Goal: Task Accomplishment & Management: Manage account settings

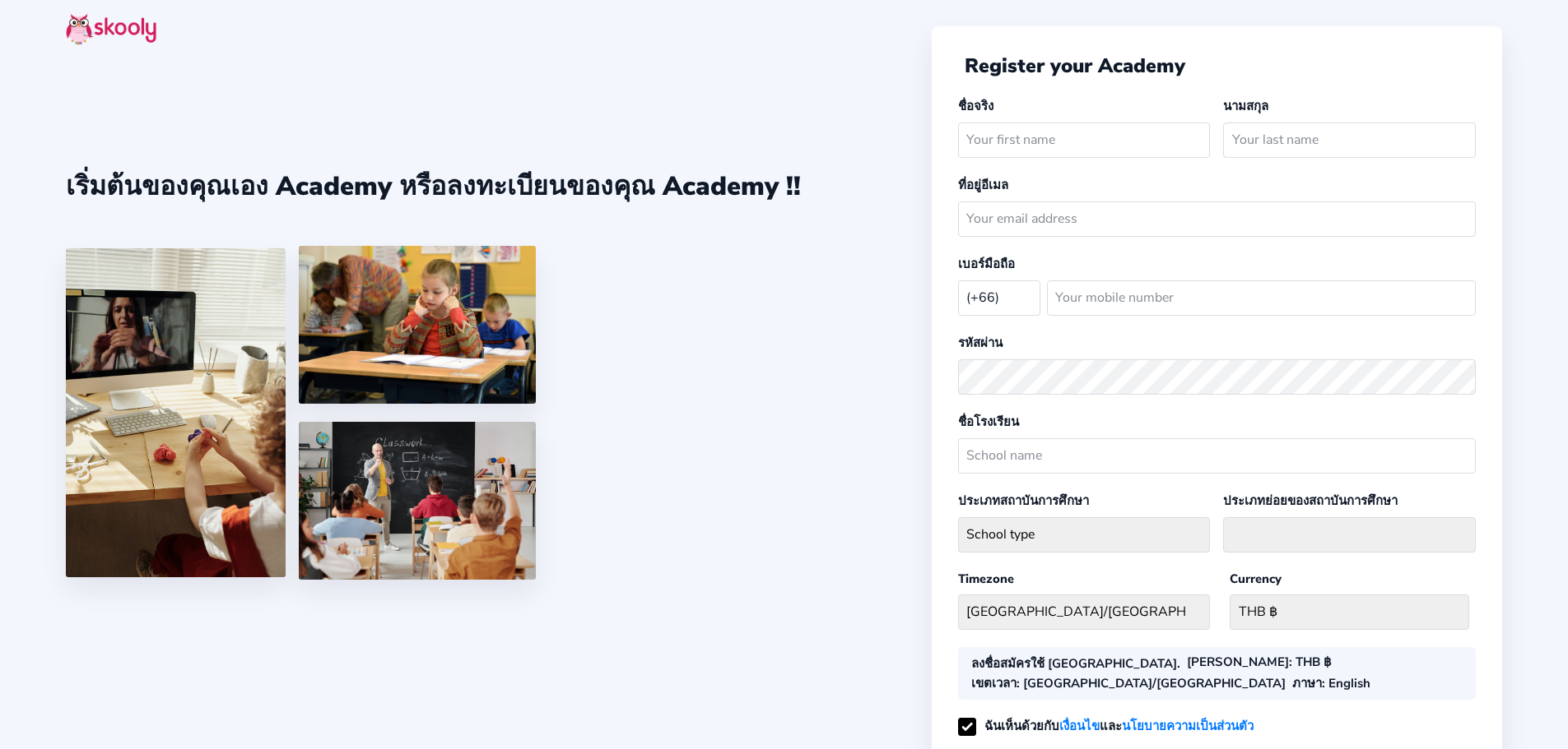
select select "TH"
click at [963, 63] on icon "arrow back outline" at bounding box center [967, 66] width 12 height 11
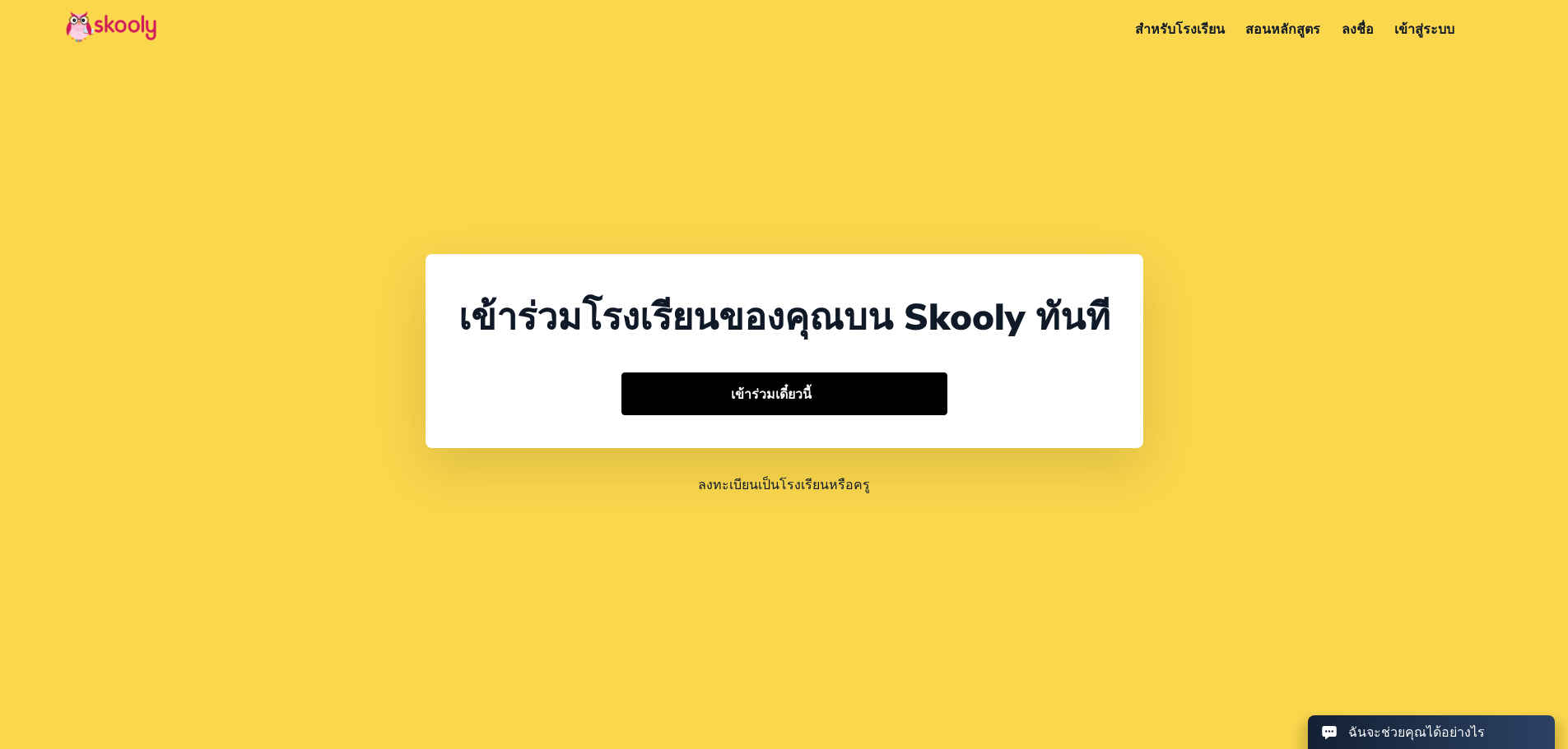
select select "66"
select select "[GEOGRAPHIC_DATA]"
select select "[GEOGRAPHIC_DATA]/[GEOGRAPHIC_DATA]"
click at [1412, 30] on link "เข้าสู่ระบบ" at bounding box center [1425, 29] width 82 height 29
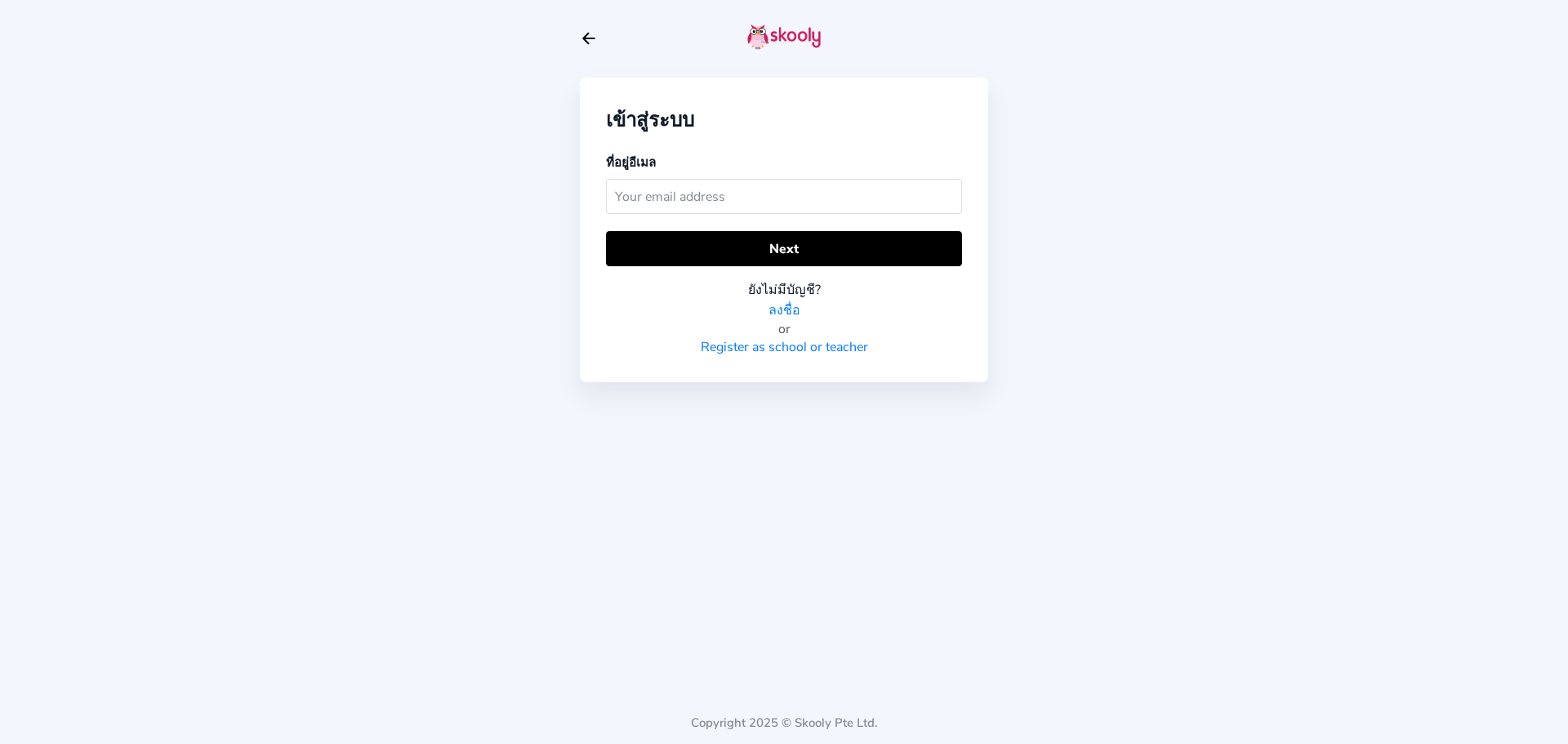
click at [671, 189] on input "text" at bounding box center [784, 197] width 356 height 36
click at [783, 300] on link "ลงชื่อ" at bounding box center [784, 310] width 32 height 21
select select "TH"
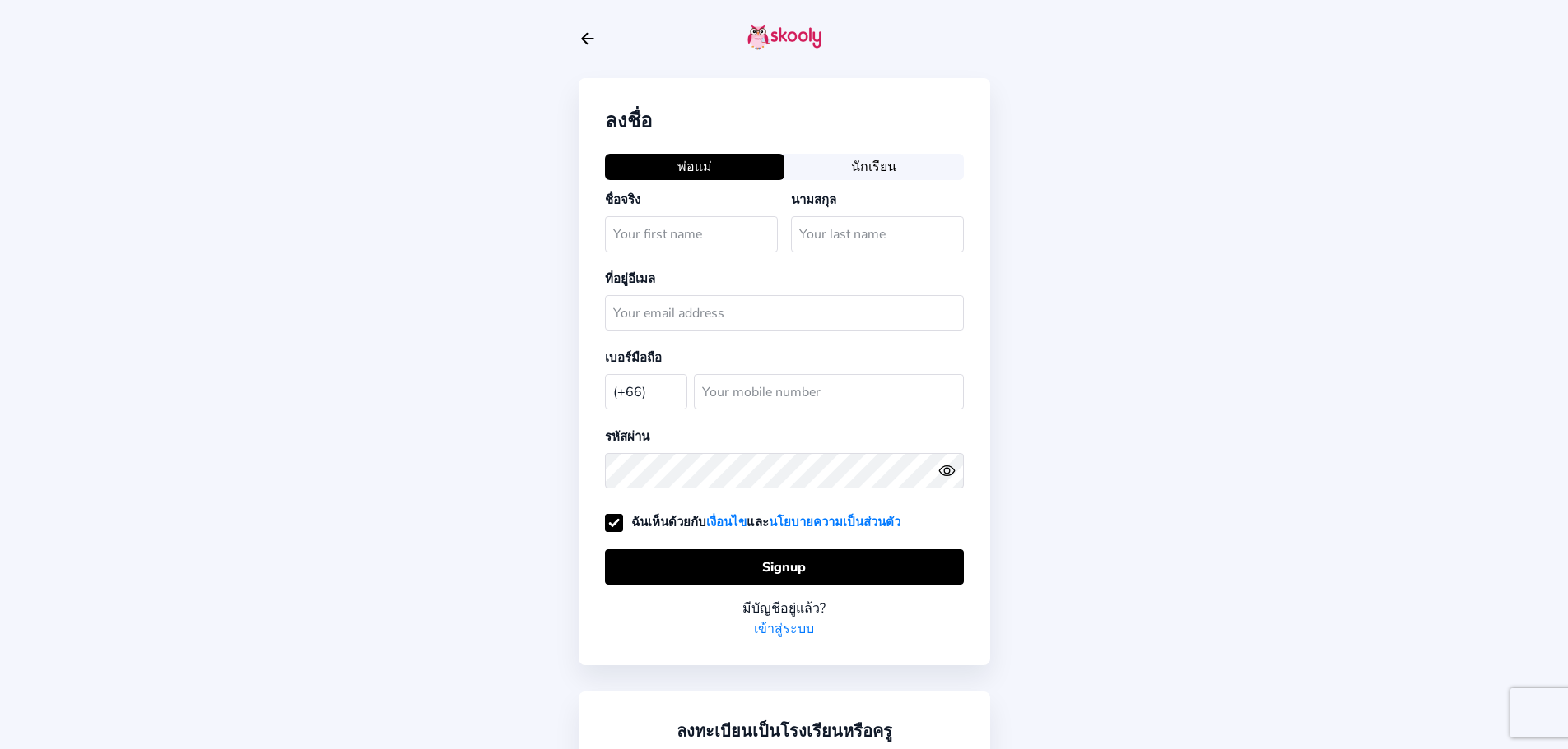
click at [883, 161] on button "นักเรียน" at bounding box center [874, 166] width 180 height 26
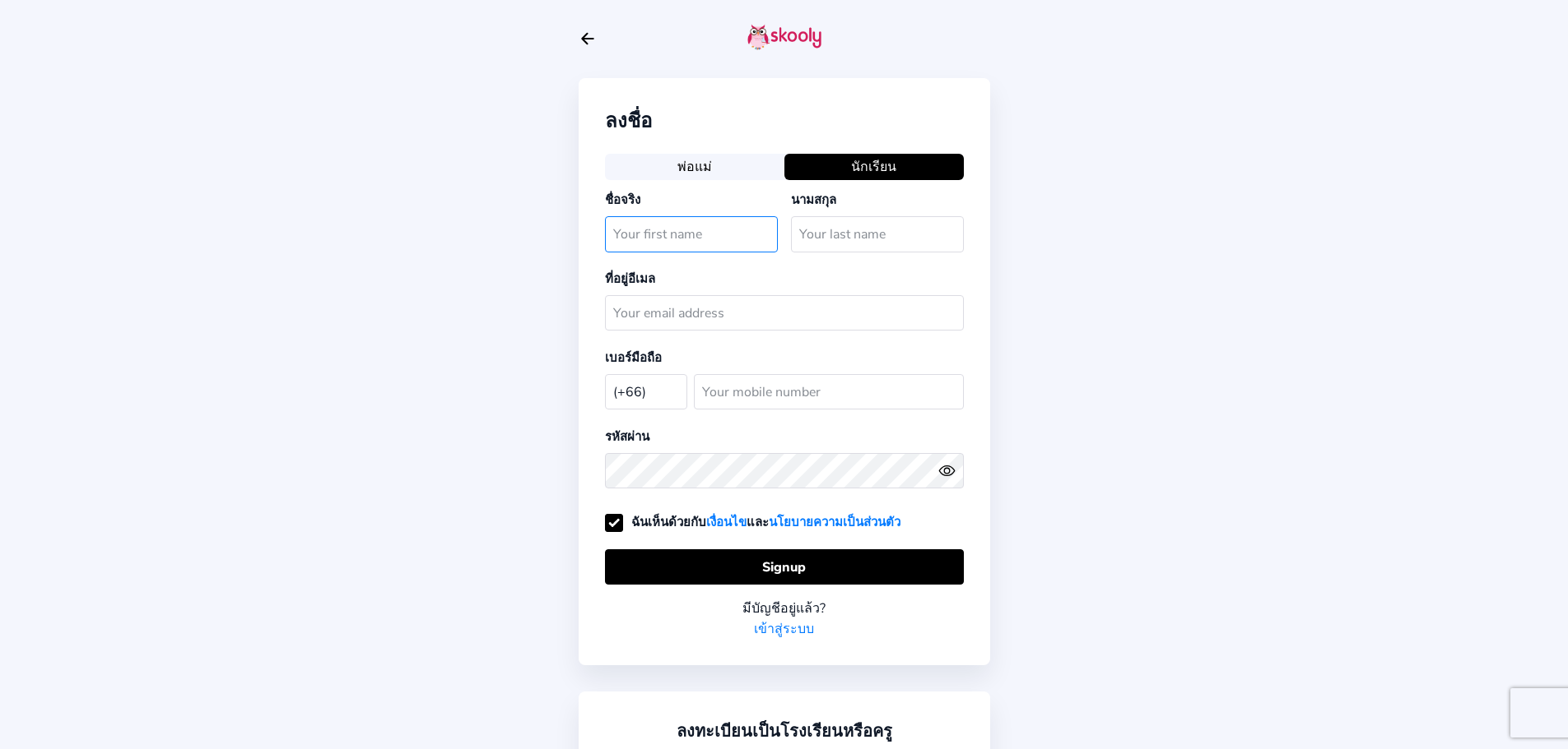
click at [731, 224] on input "text" at bounding box center [691, 234] width 173 height 36
click at [784, 618] on link "เข้าสู่ระบบ" at bounding box center [784, 628] width 60 height 21
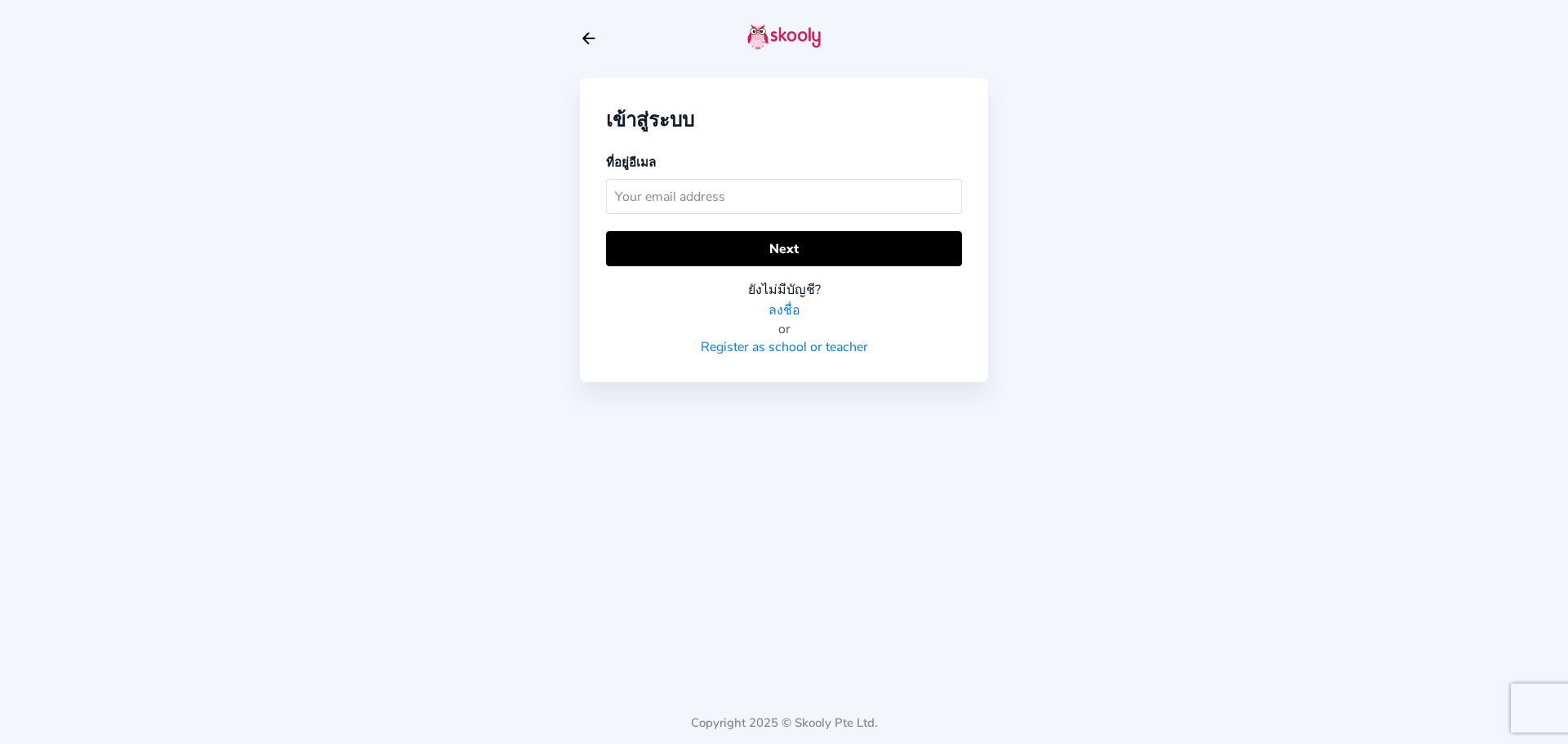
click at [694, 197] on input "text" at bounding box center [784, 197] width 356 height 36
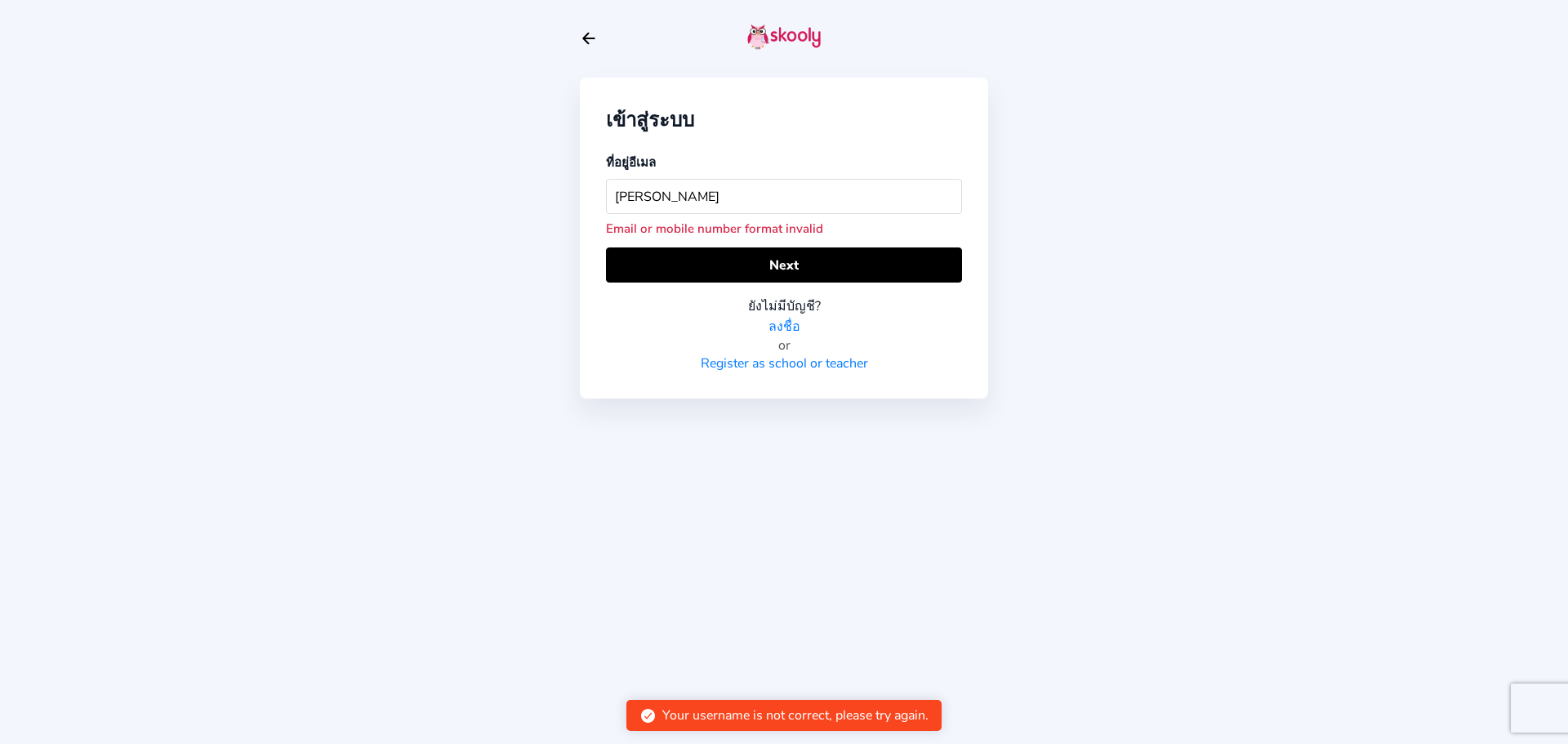
drag, startPoint x: 748, startPoint y: 191, endPoint x: 669, endPoint y: 194, distance: 79.1
click at [669, 194] on input "[PERSON_NAME]" at bounding box center [784, 197] width 356 height 36
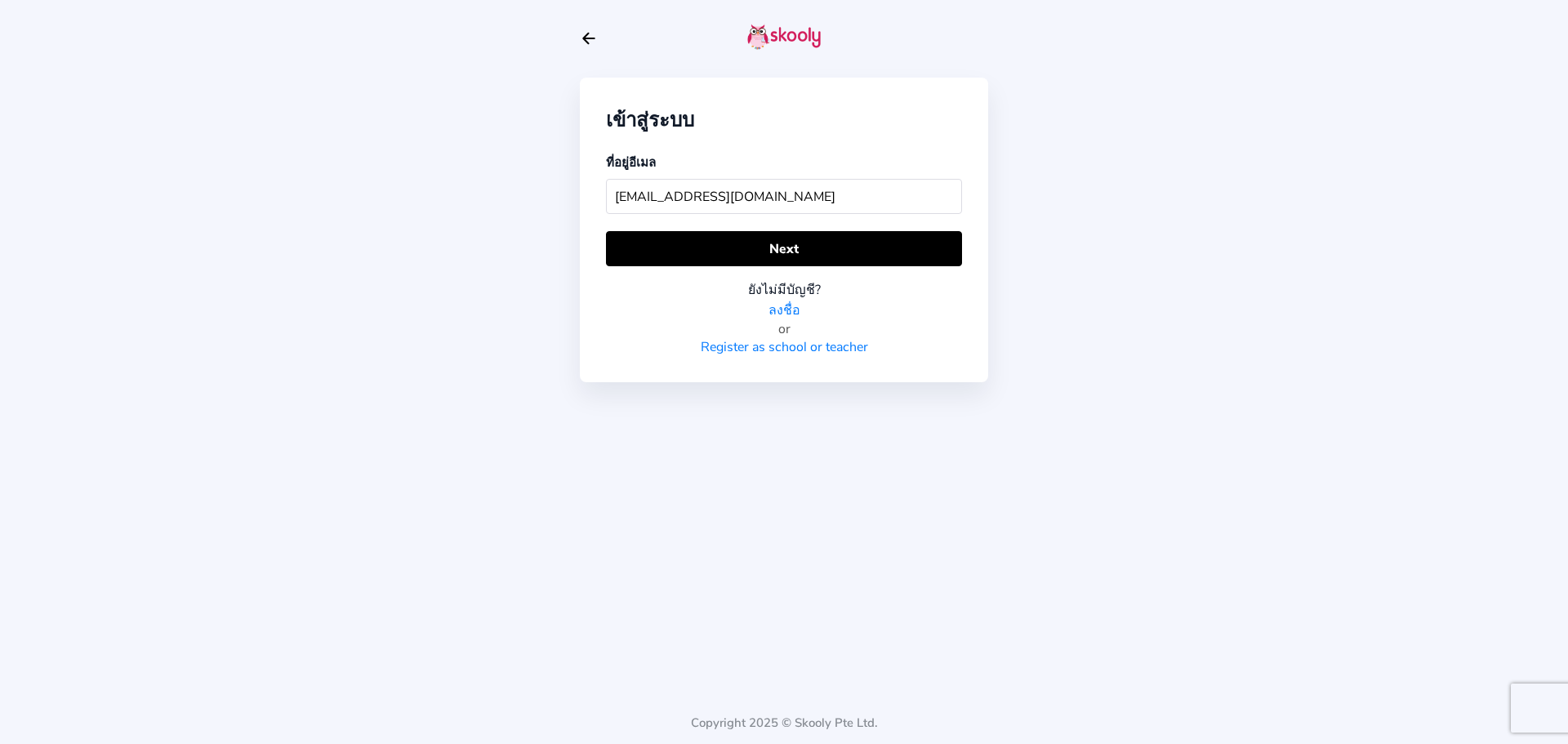
type input "[EMAIL_ADDRESS][DOMAIN_NAME]"
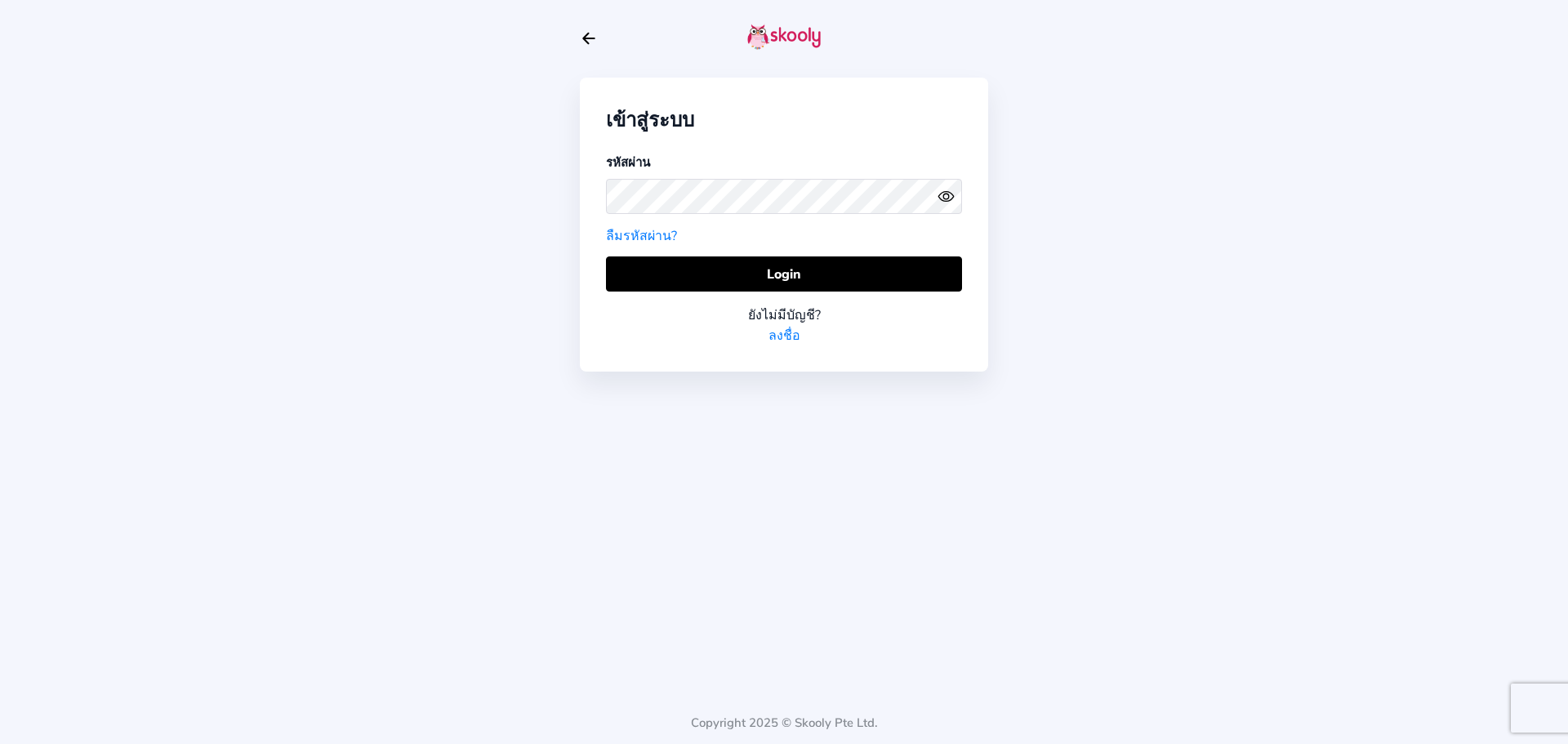
click at [948, 188] on icon "Eye" at bounding box center [946, 197] width 17 height 17
click at [565, 197] on div "เข้าสู่ระบบ รหัสผ่าน ลืมรหัสผ่าน? Login ยังไม่มีบัญชี? ลงชื่อ Copyright 2025 © …" at bounding box center [784, 372] width 1568 height 744
click at [810, 104] on div "เข้าสู่ระบบ" at bounding box center [784, 120] width 356 height 32
click at [806, 257] on button "Login" at bounding box center [784, 274] width 356 height 36
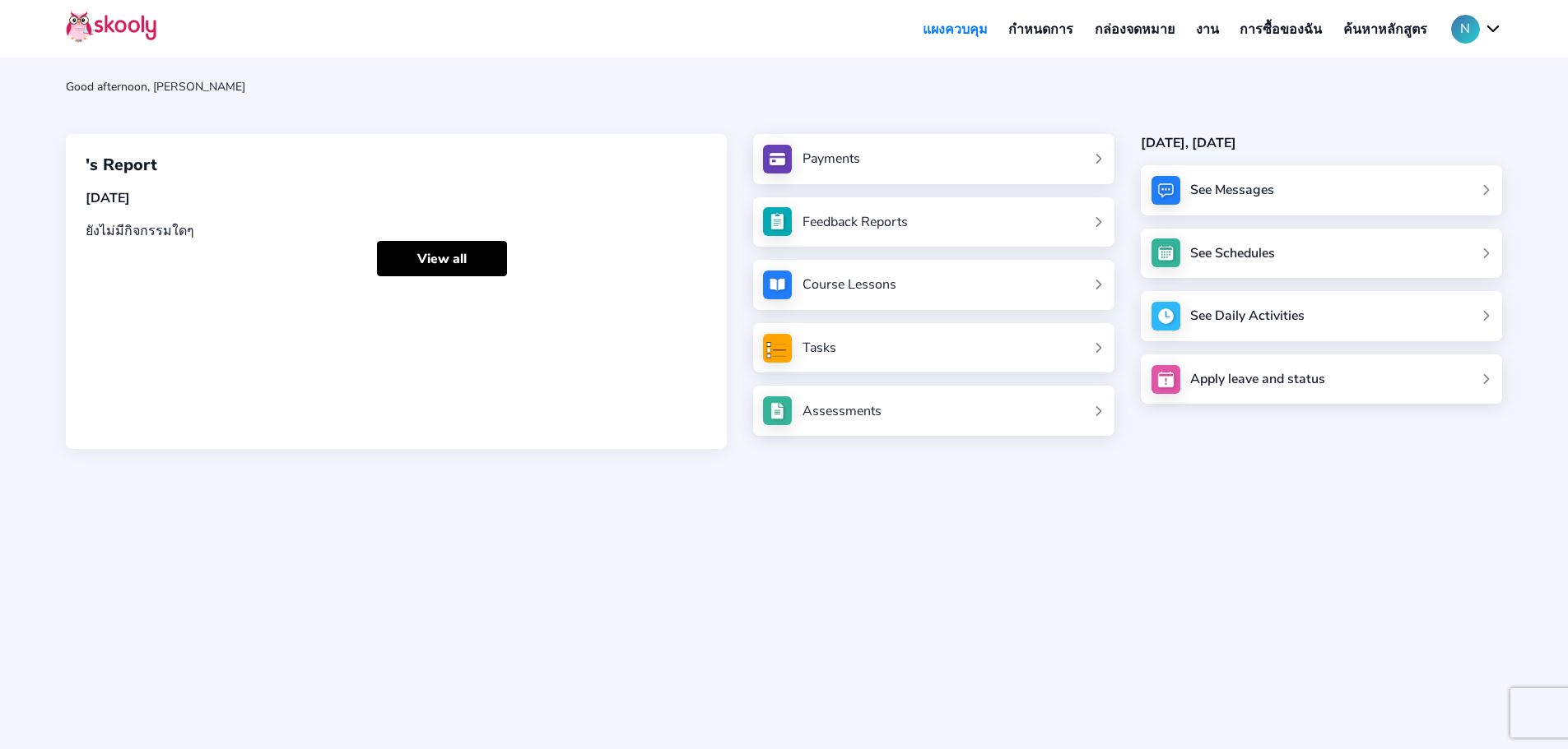
click at [1472, 38] on button "N" at bounding box center [1476, 29] width 51 height 29
click at [1390, 96] on span "ออกจากระบบ" at bounding box center [1421, 104] width 79 height 24
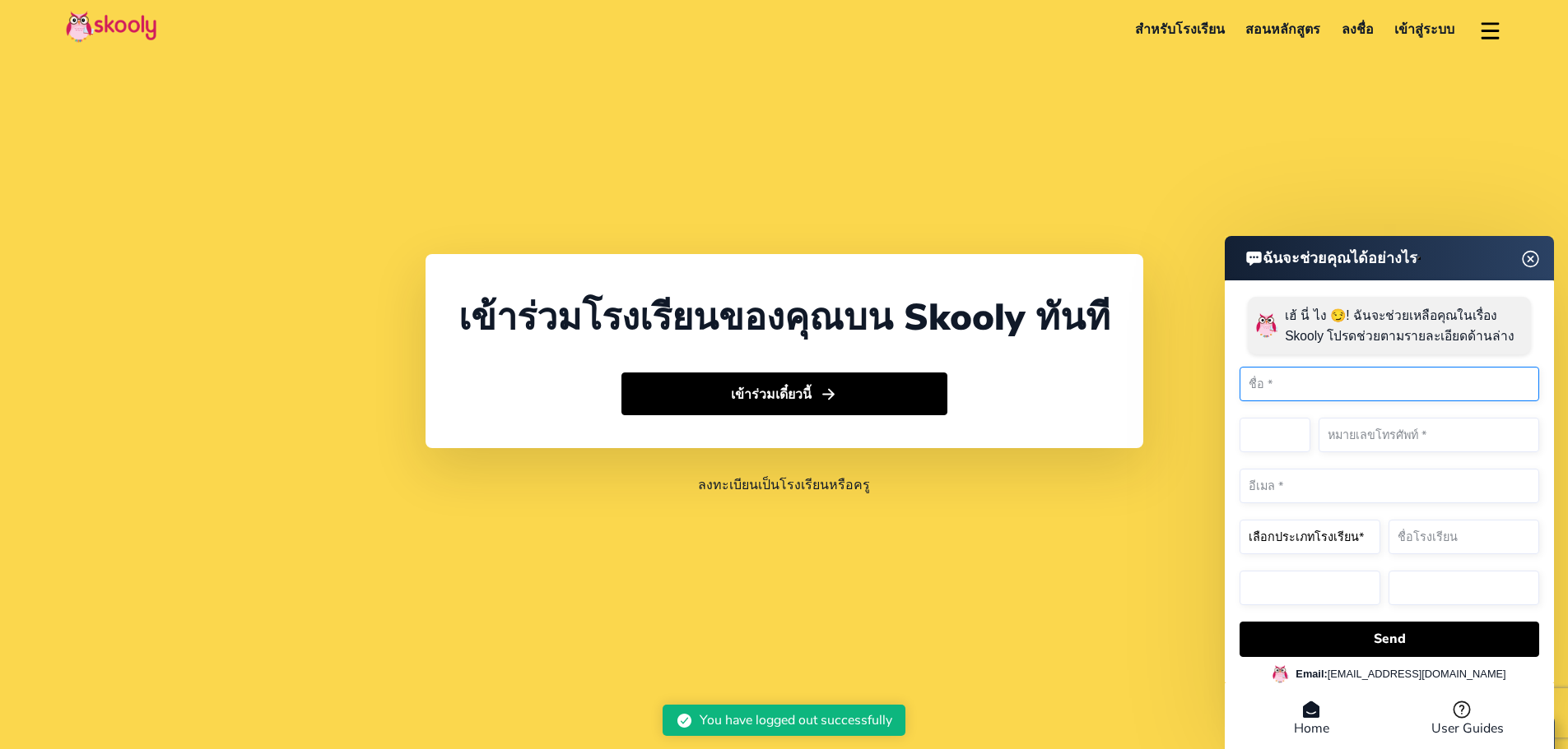
select select "66"
select select "[GEOGRAPHIC_DATA]"
select select "[GEOGRAPHIC_DATA]/[GEOGRAPHIC_DATA]"
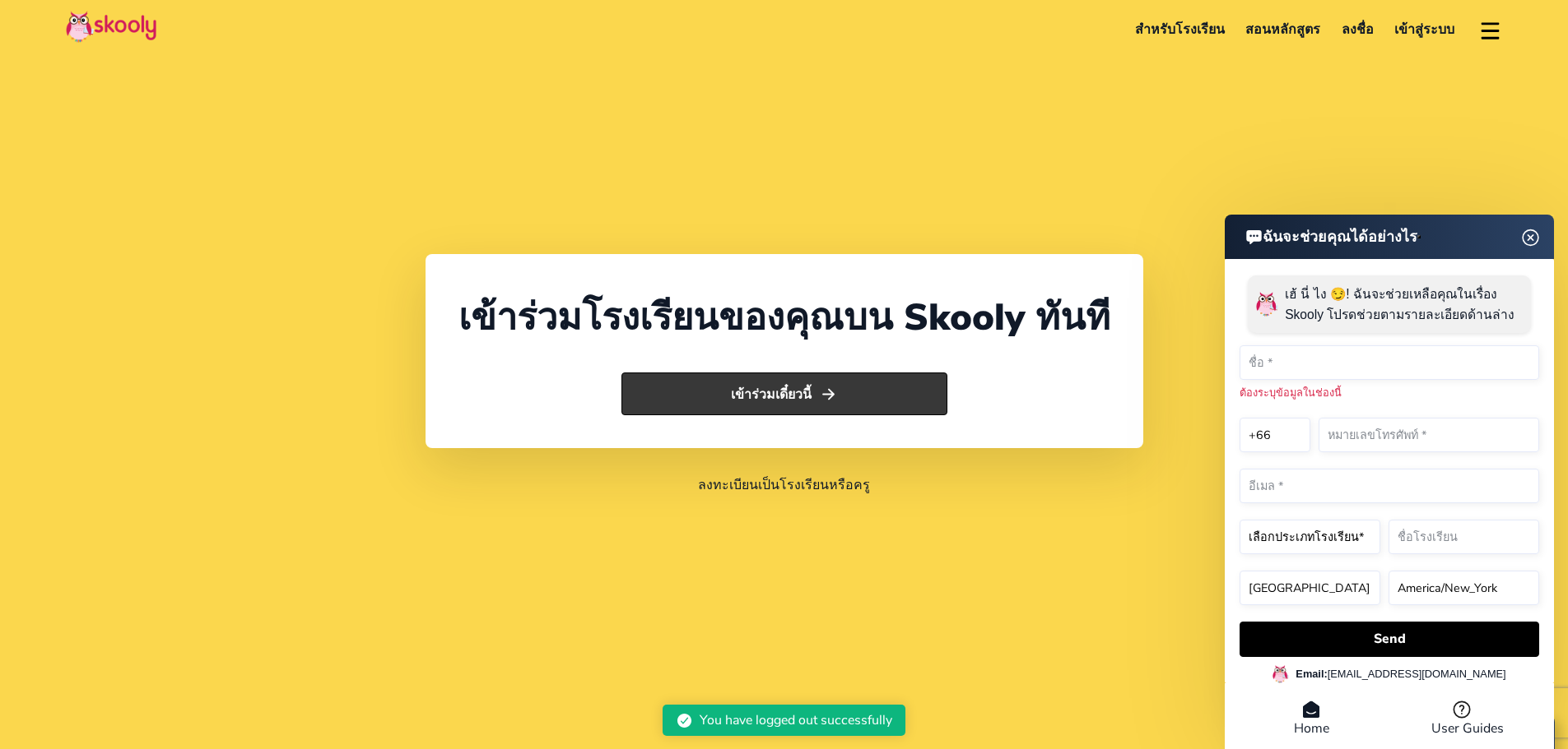
click at [787, 402] on button "เข้าร่วมเดี๋ยวนี้" at bounding box center [784, 394] width 326 height 43
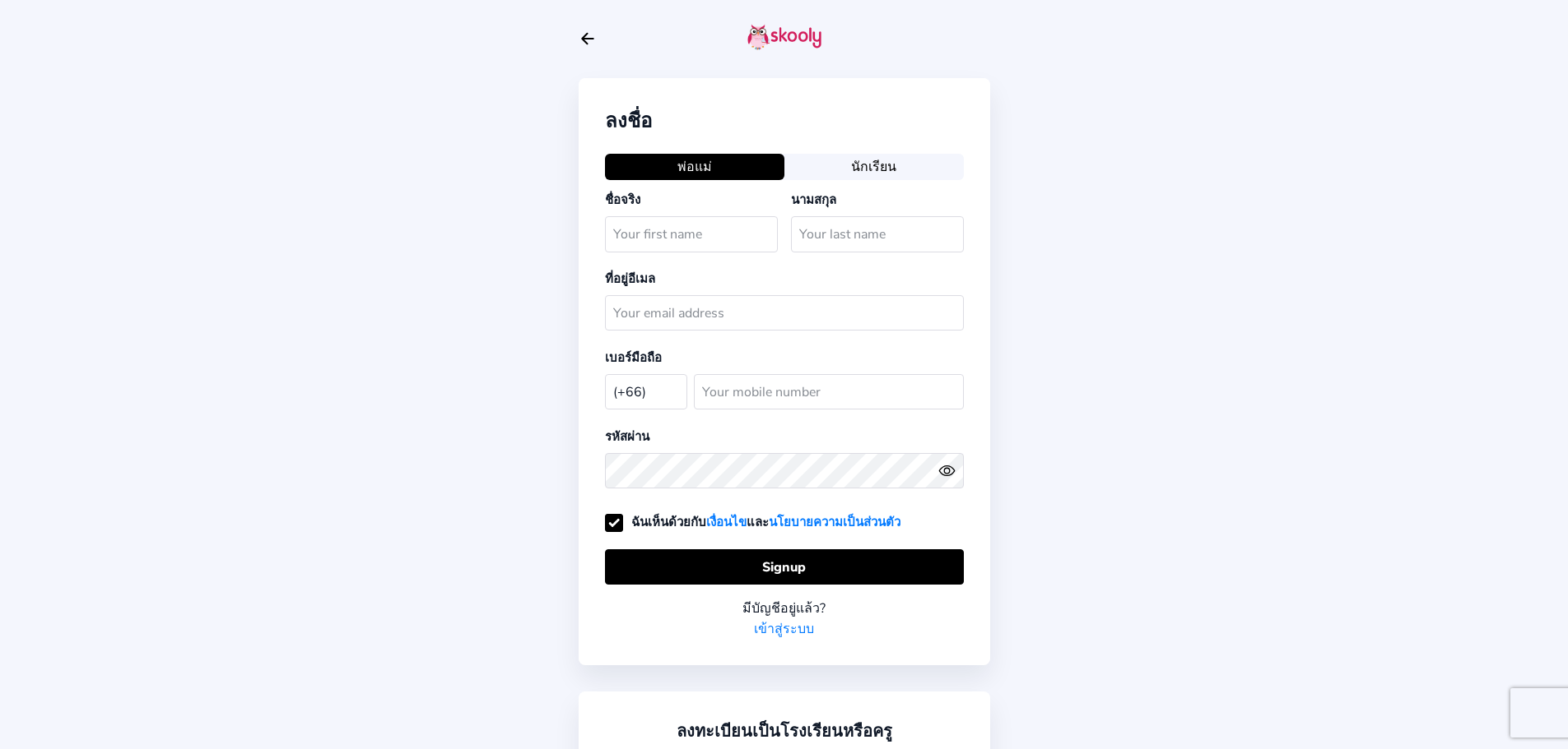
select select "TH"
click at [781, 618] on link "เข้าสู่ระบบ" at bounding box center [784, 628] width 60 height 21
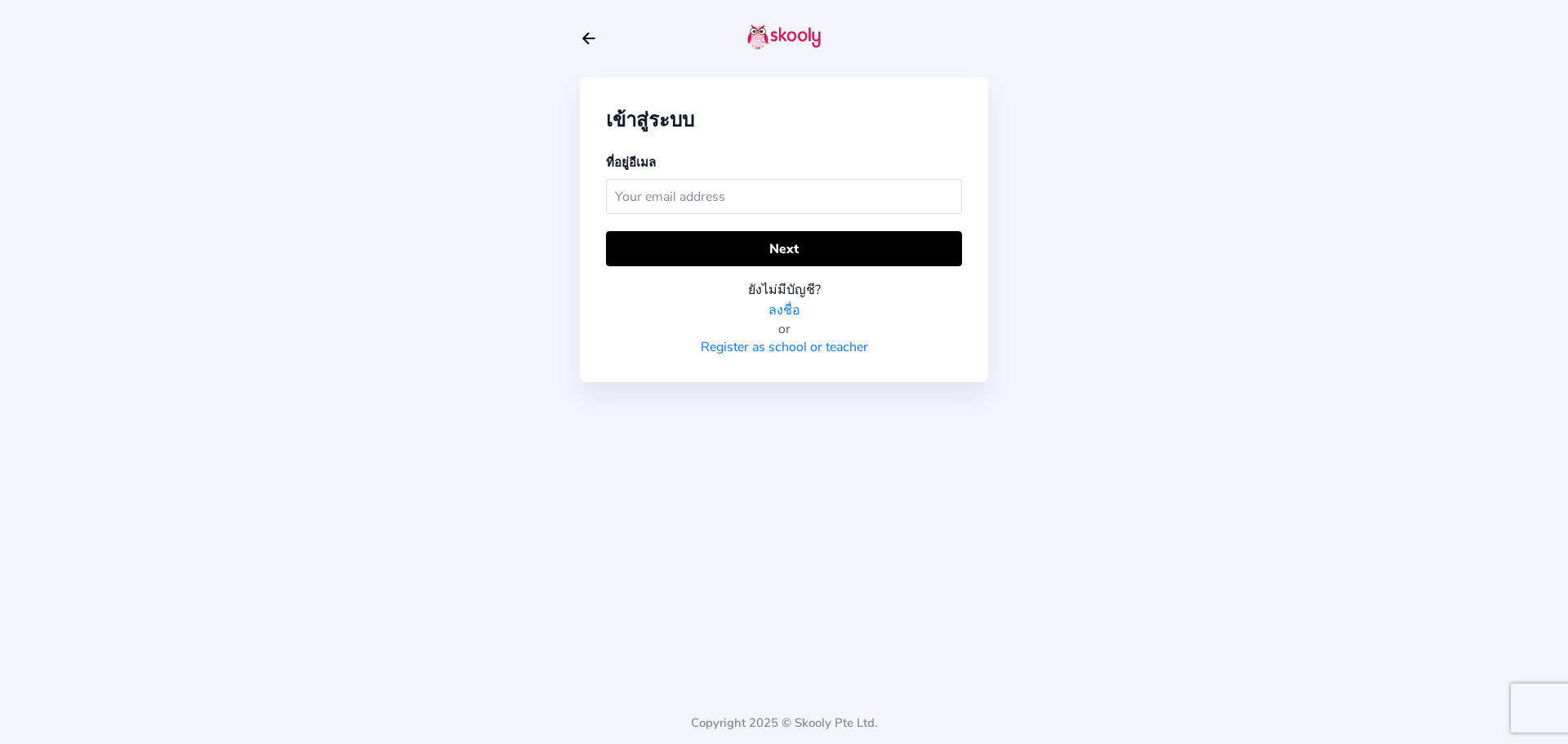
click at [728, 192] on input "text" at bounding box center [784, 197] width 356 height 36
type input "S"
type input "socth.skooly@gmail.com"
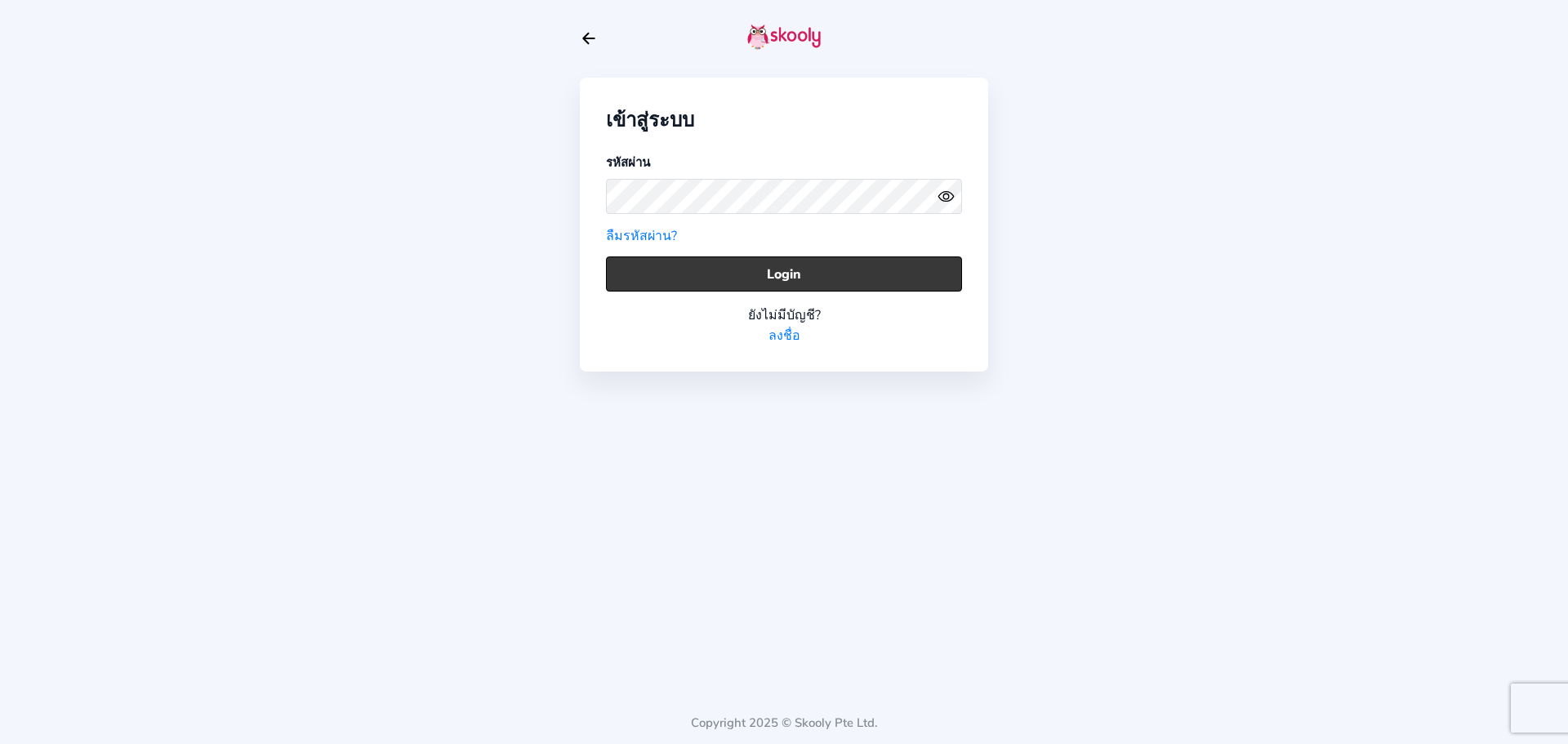
click at [821, 261] on button "Login" at bounding box center [784, 274] width 356 height 36
